Goal: Task Accomplishment & Management: Manage account settings

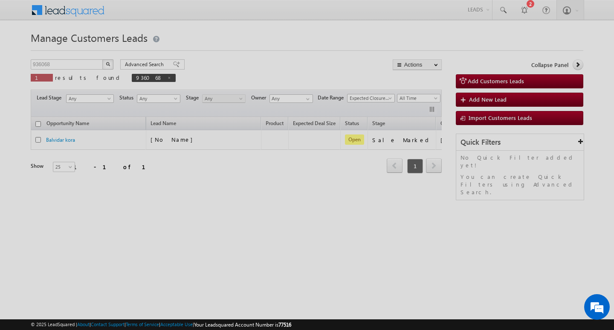
scroll to position [0, 35]
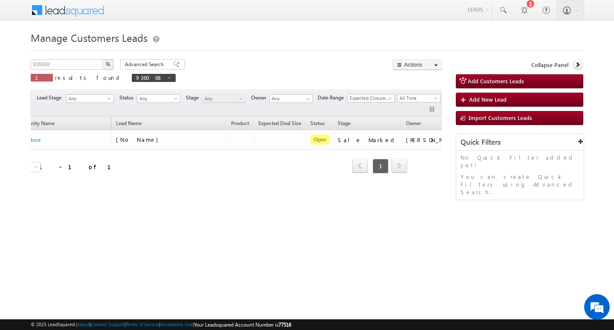
click at [50, 67] on input "936068" at bounding box center [67, 64] width 73 height 10
type input "Search Customers Leads"
click at [84, 63] on input "text" at bounding box center [67, 64] width 73 height 10
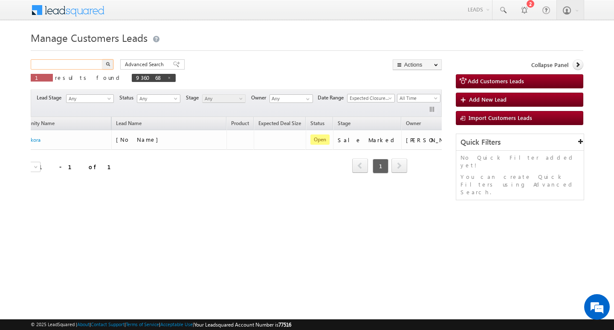
paste input "936052"
type input "936052"
click at [102, 59] on button "button" at bounding box center [107, 64] width 11 height 10
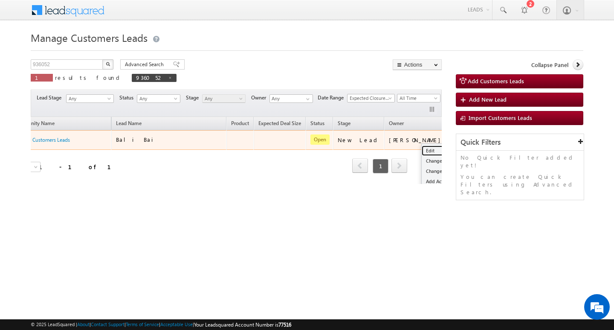
click at [422, 145] on link "Edit" at bounding box center [443, 150] width 43 height 10
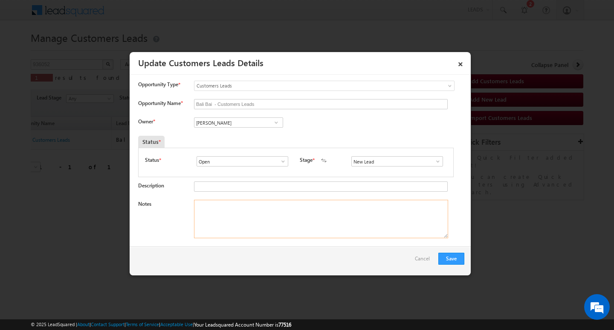
click at [334, 236] on textarea "Notes" at bounding box center [321, 219] width 254 height 38
click at [435, 164] on span at bounding box center [438, 161] width 9 height 7
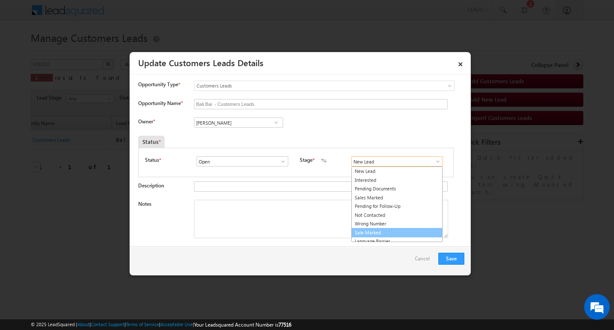
click at [412, 231] on link "Sale Marked" at bounding box center [396, 233] width 91 height 10
type input "Sale Marked"
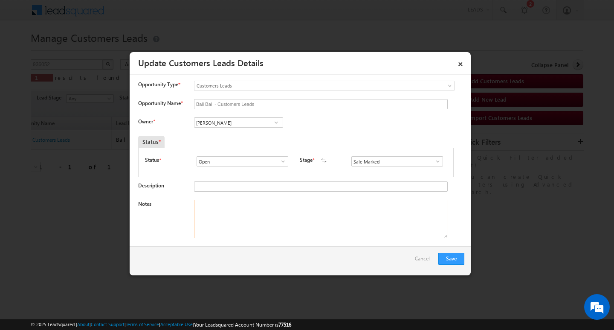
click at [319, 215] on textarea "Notes" at bounding box center [321, 219] width 254 height 38
click at [277, 123] on span at bounding box center [276, 122] width 9 height 7
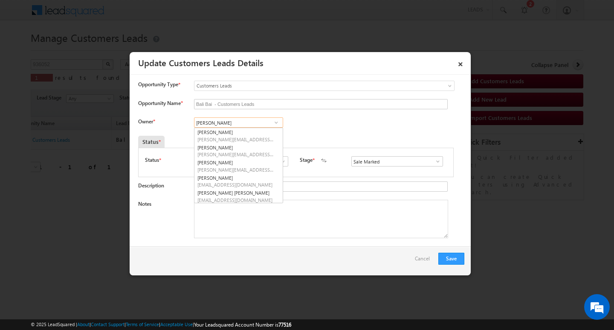
click at [241, 123] on input "[PERSON_NAME]" at bounding box center [238, 122] width 89 height 10
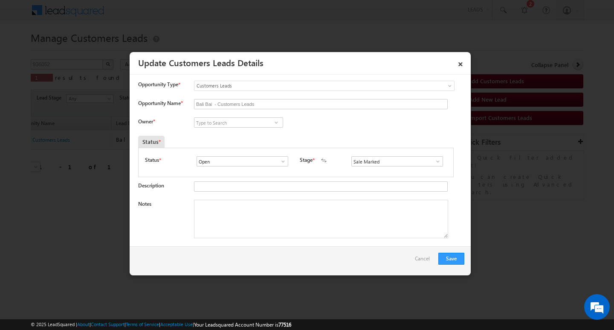
click at [299, 303] on div at bounding box center [307, 165] width 614 height 330
click at [250, 122] on input at bounding box center [238, 122] width 89 height 10
paste input "[PERSON_NAME]"
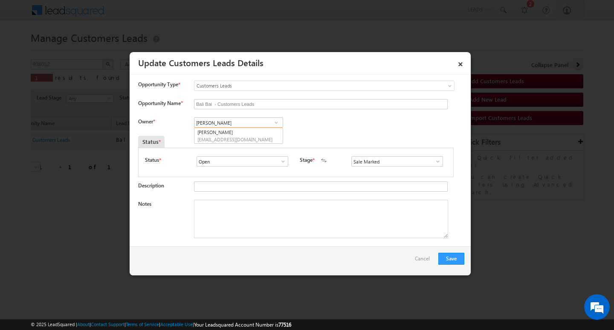
scroll to position [0, 0]
click at [249, 131] on link "[PERSON_NAME] [PERSON_NAME][EMAIL_ADDRESS][DOMAIN_NAME]" at bounding box center [238, 136] width 89 height 16
type input "[PERSON_NAME]"
click at [263, 229] on textarea "Notes" at bounding box center [321, 219] width 254 height 38
click at [320, 226] on textarea "Notes" at bounding box center [321, 219] width 254 height 38
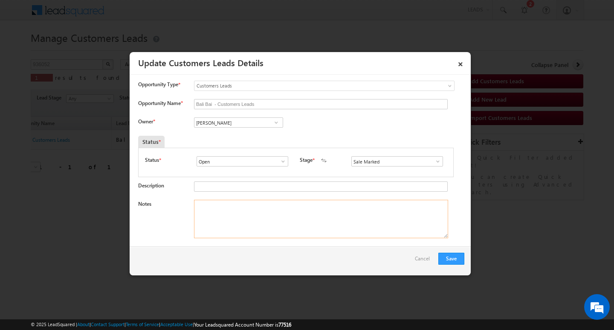
paste textarea "1/ LAKH Customer required top-up loan address [GEOGRAPHIC_DATA]"
type textarea "1/ LAKH Customer required top-up loan address [GEOGRAPHIC_DATA]"
click at [453, 261] on button "Save" at bounding box center [451, 258] width 26 height 12
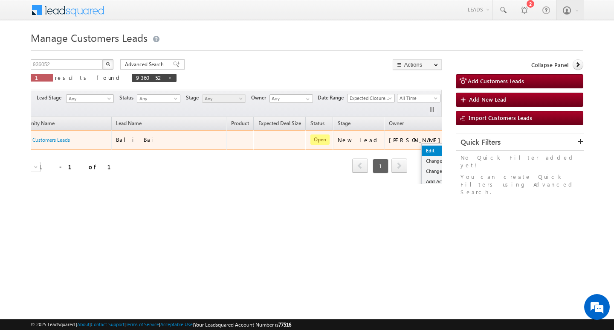
click at [422, 148] on link "Edit" at bounding box center [443, 150] width 43 height 10
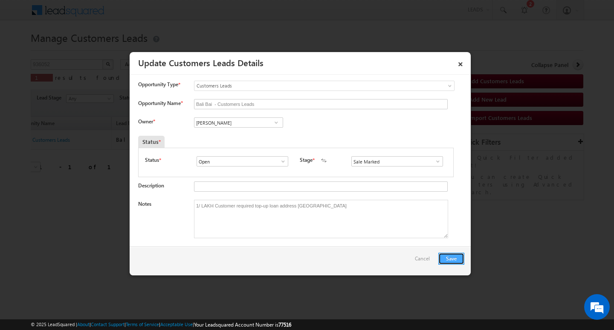
click at [447, 254] on button "Save" at bounding box center [451, 258] width 26 height 12
